Goal: Book appointment/travel/reservation

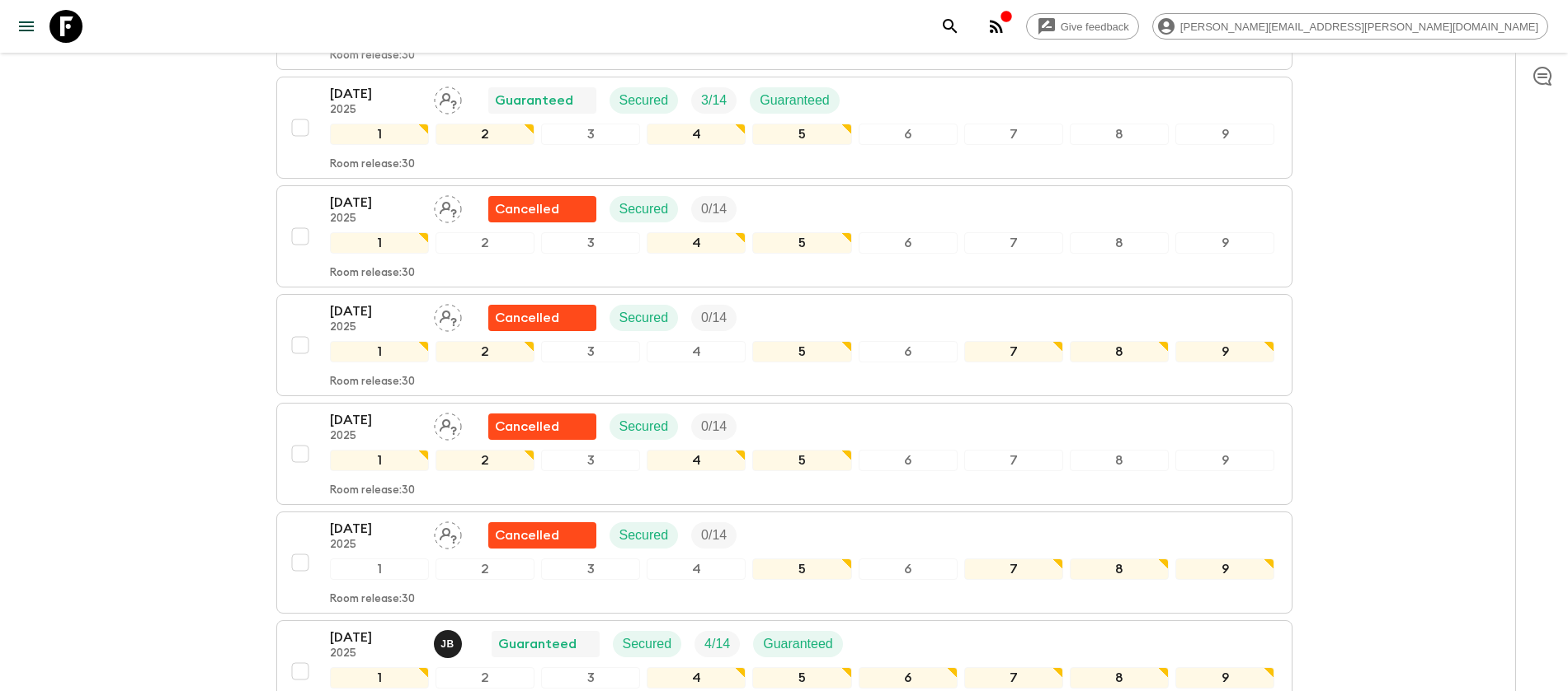
scroll to position [3606, 0]
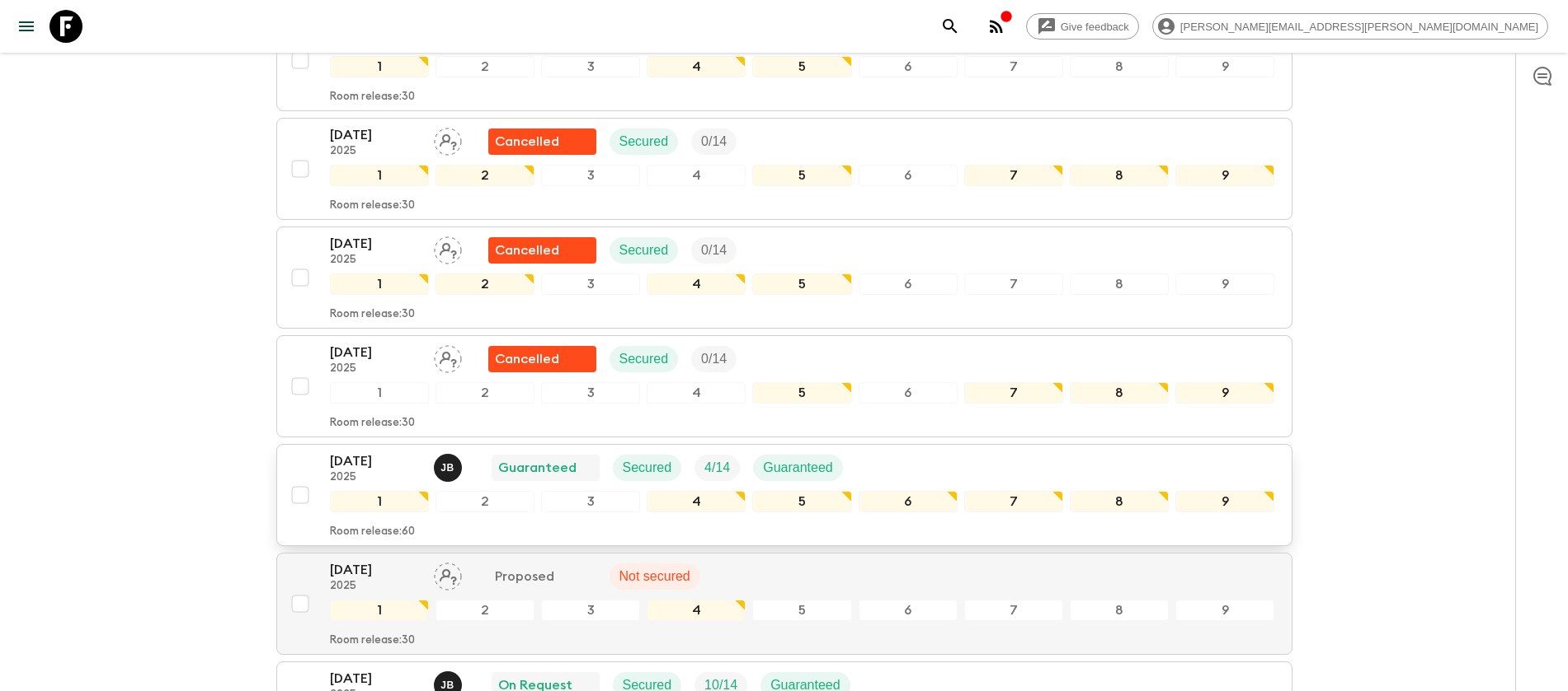
click at [316, 459] on div "[DATE] 2025 [PERSON_NAME] Guaranteed Secured 4 / 14 Guaranteed 1 2 3 4 5 6 7 8 …" at bounding box center [778, 496] width 991 height 88
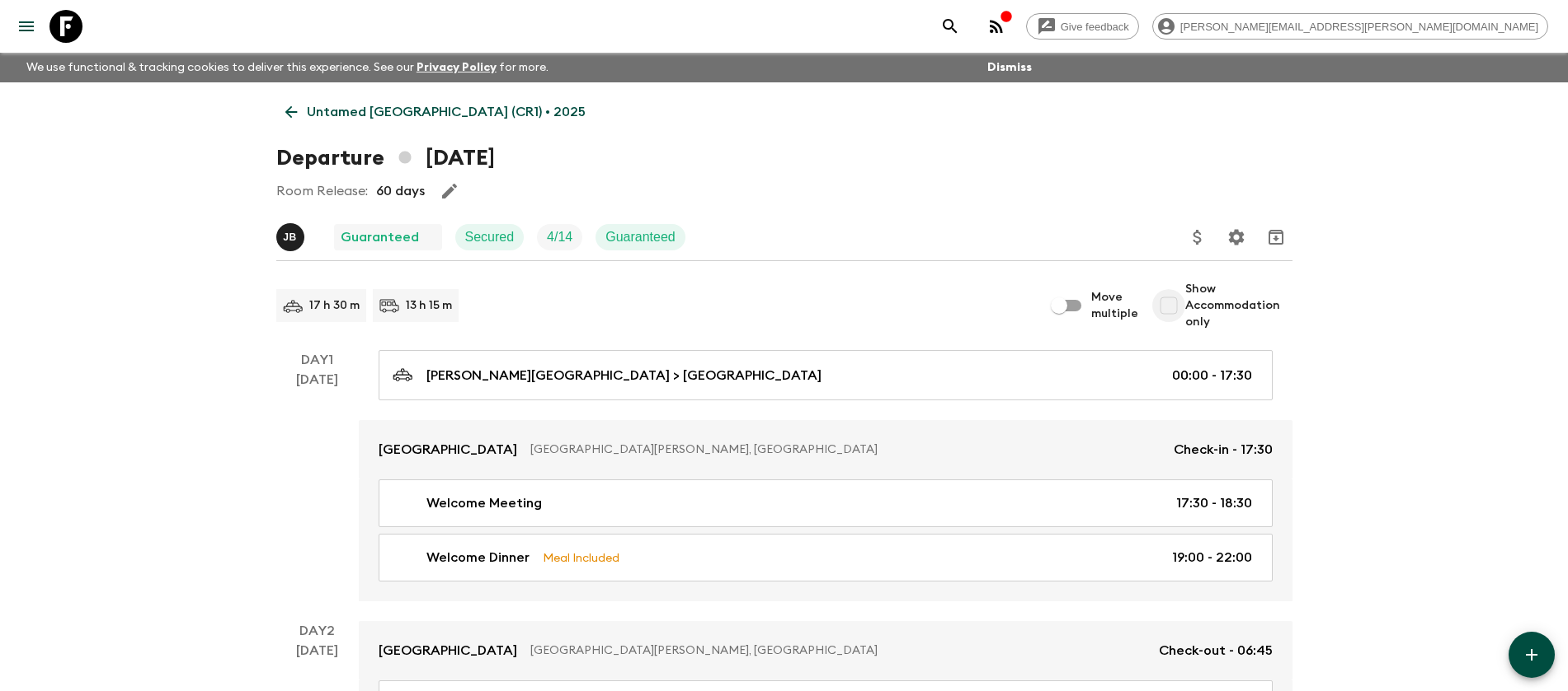
click at [1174, 308] on input "Show Accommodation only" at bounding box center [1168, 305] width 33 height 33
checkbox input "true"
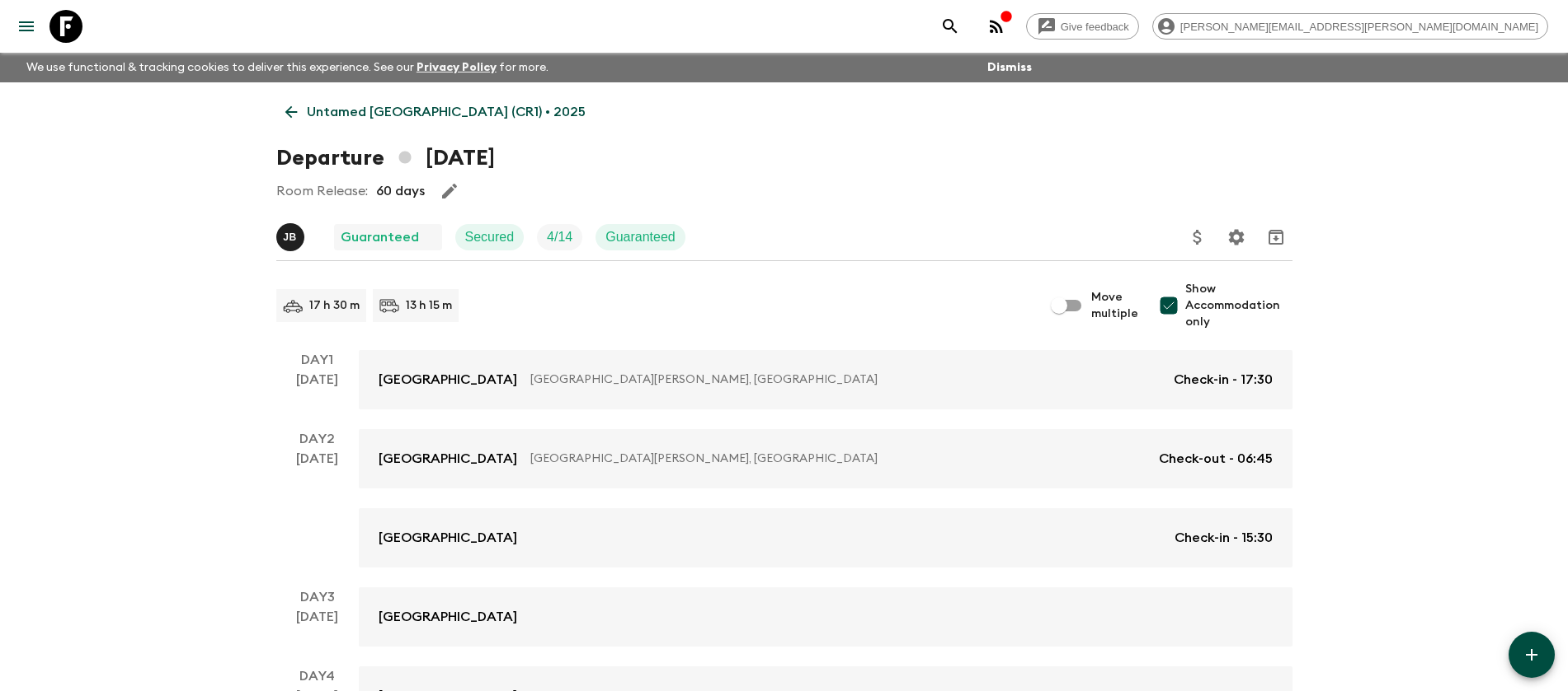
click at [297, 111] on icon at bounding box center [291, 112] width 18 height 18
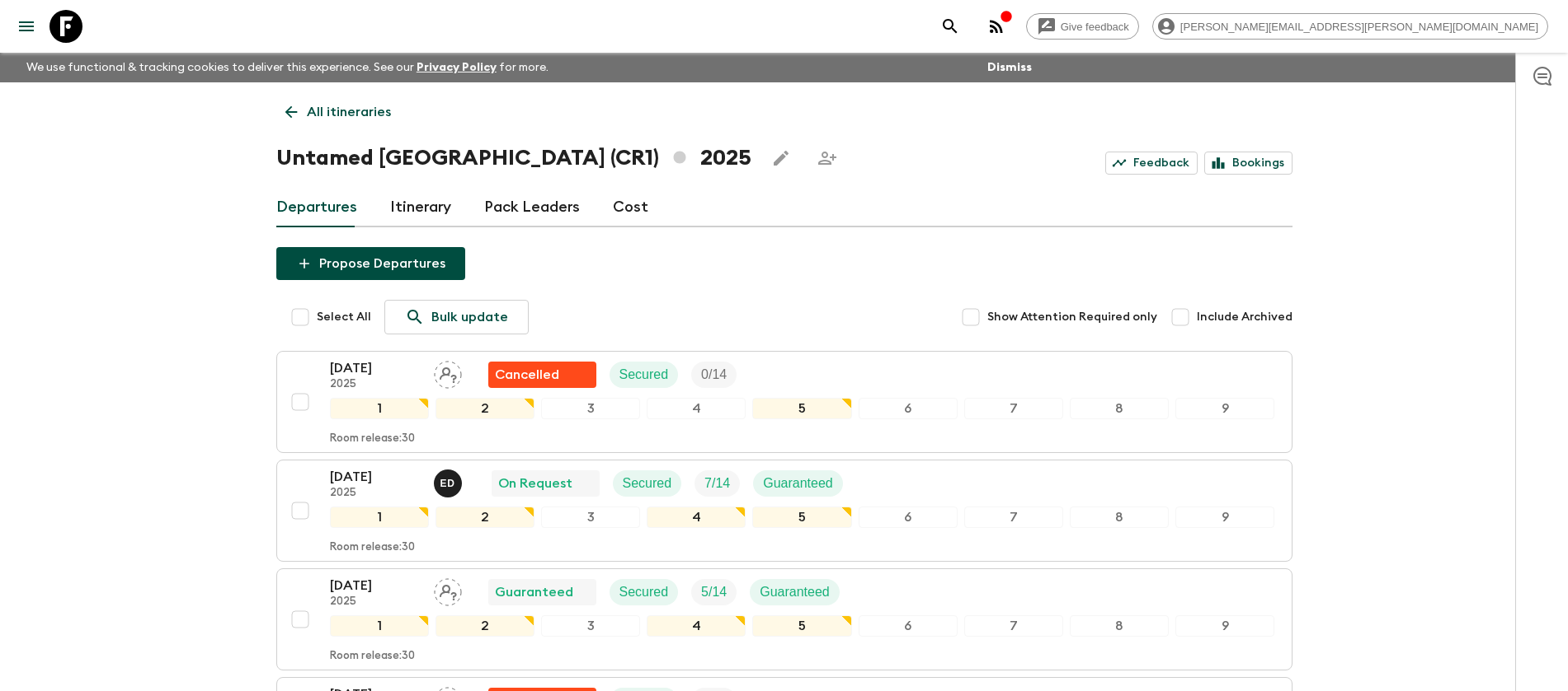
click at [340, 107] on p "All itineraries" at bounding box center [349, 112] width 84 height 20
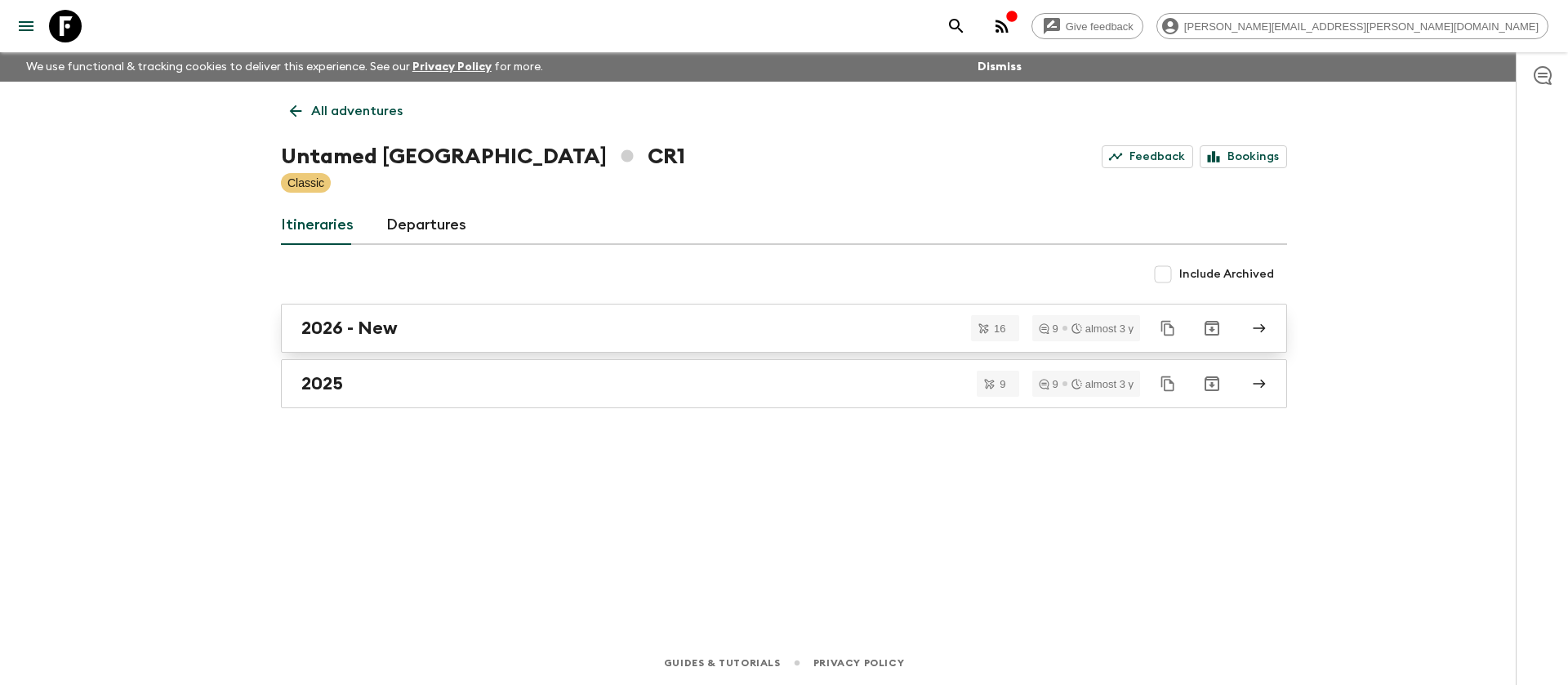
click at [318, 337] on h2 "2026 - New" at bounding box center [349, 328] width 96 height 21
